Goal: Communication & Community: Answer question/provide support

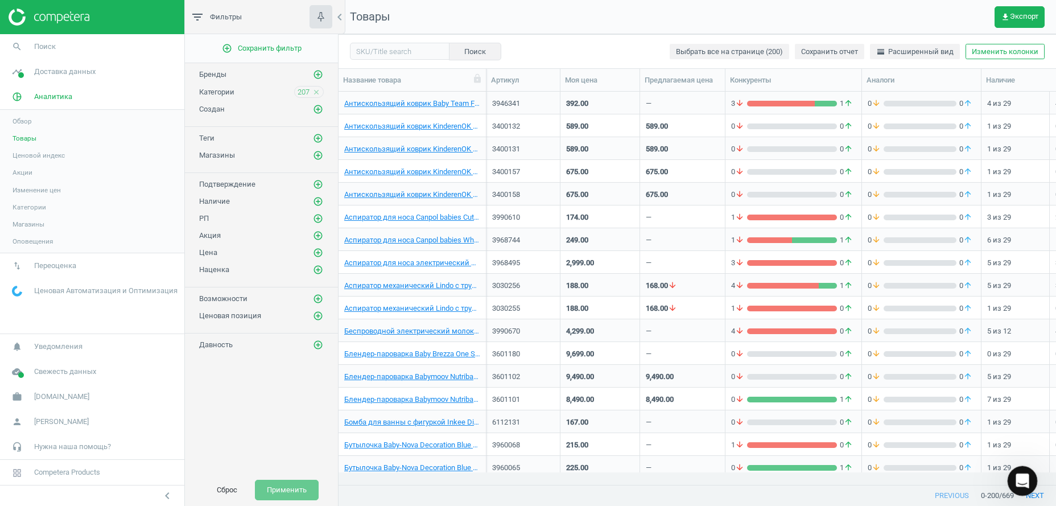
click at [1022, 480] on icon "Open Intercom Messenger" at bounding box center [1021, 479] width 8 height 9
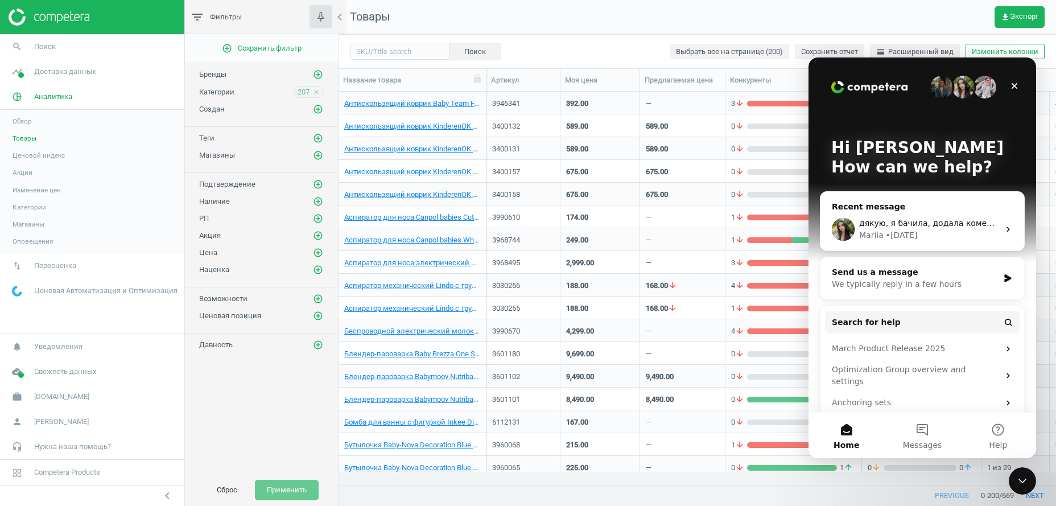
click at [938, 227] on span "дякую, я бачила, додала коментарі, гляньте чи правильно" at bounding box center [983, 223] width 248 height 9
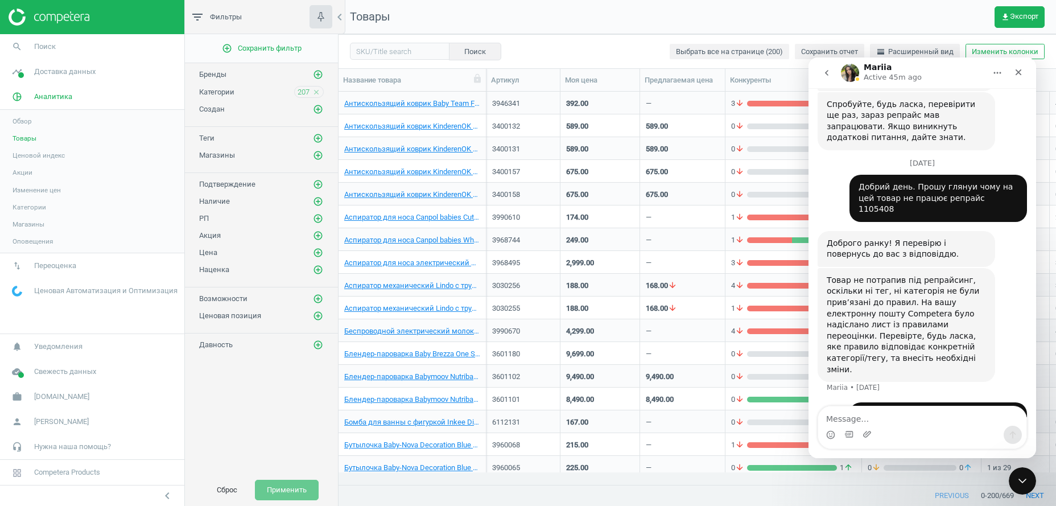
scroll to position [228, 0]
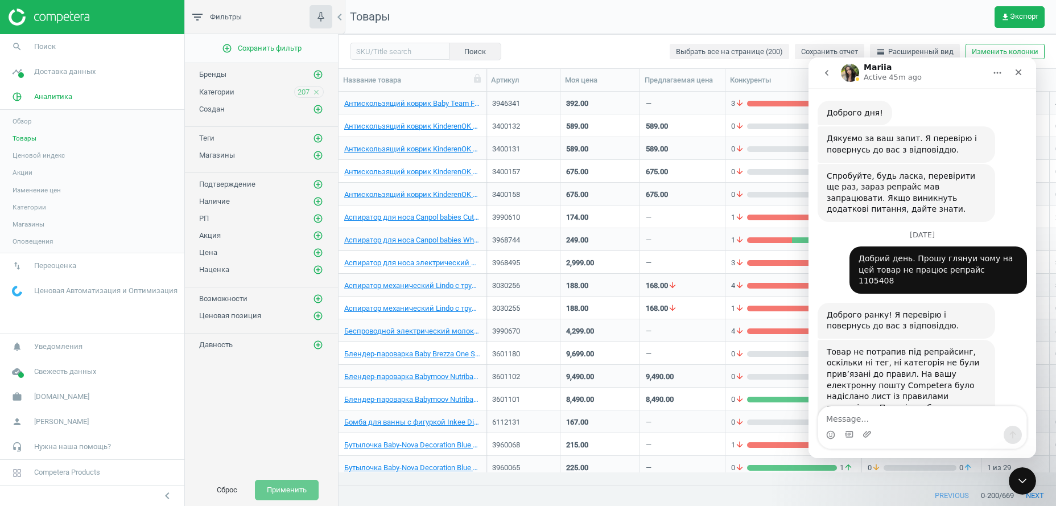
click at [957, 253] on div "Добрий день. Прошу глянуи чому на цей товар не працює репрайс 1105408" at bounding box center [938, 270] width 159 height 34
copy div "1105408"
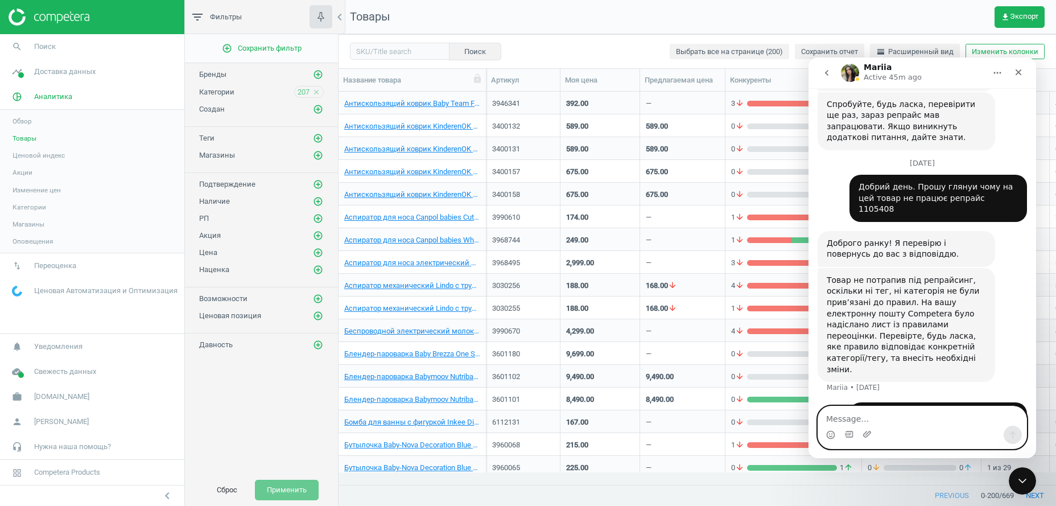
click at [873, 419] on textarea "Message…" at bounding box center [922, 415] width 208 height 19
type textarea "L"
paste textarea "1030107"
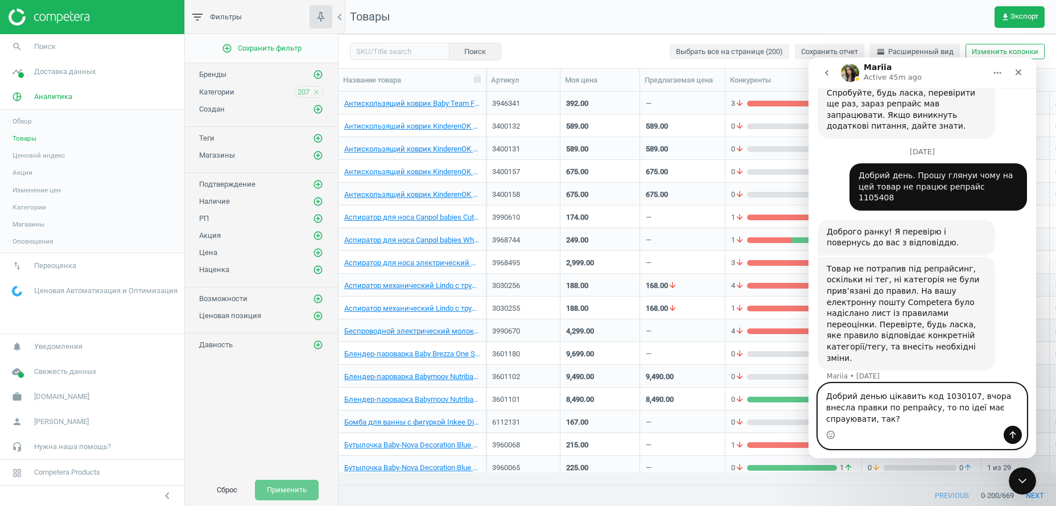
type textarea "Добрий денью цікавить код 1030107, вчора внесла правки по репрайсу, то по ідеї …"
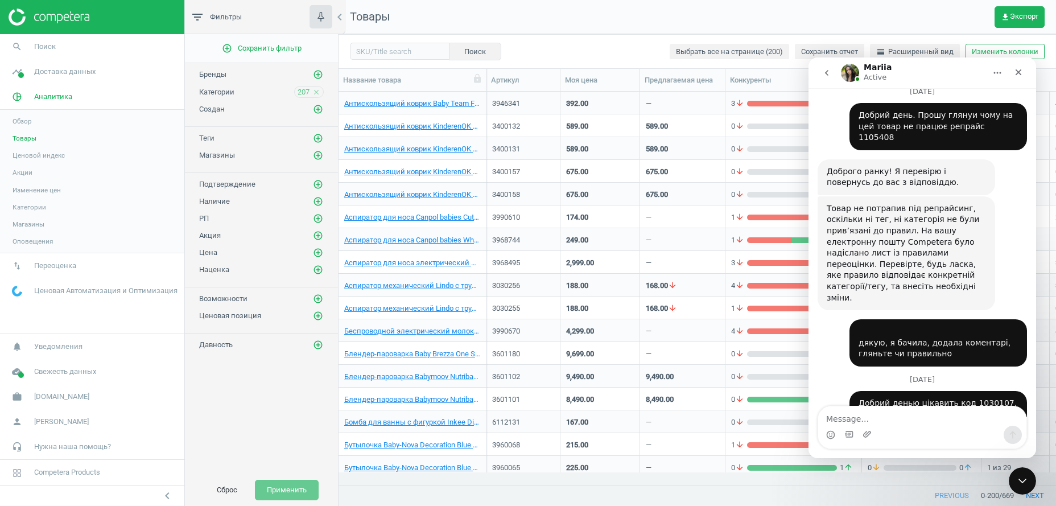
scroll to position [539, 0]
